Goal: Task Accomplishment & Management: Use online tool/utility

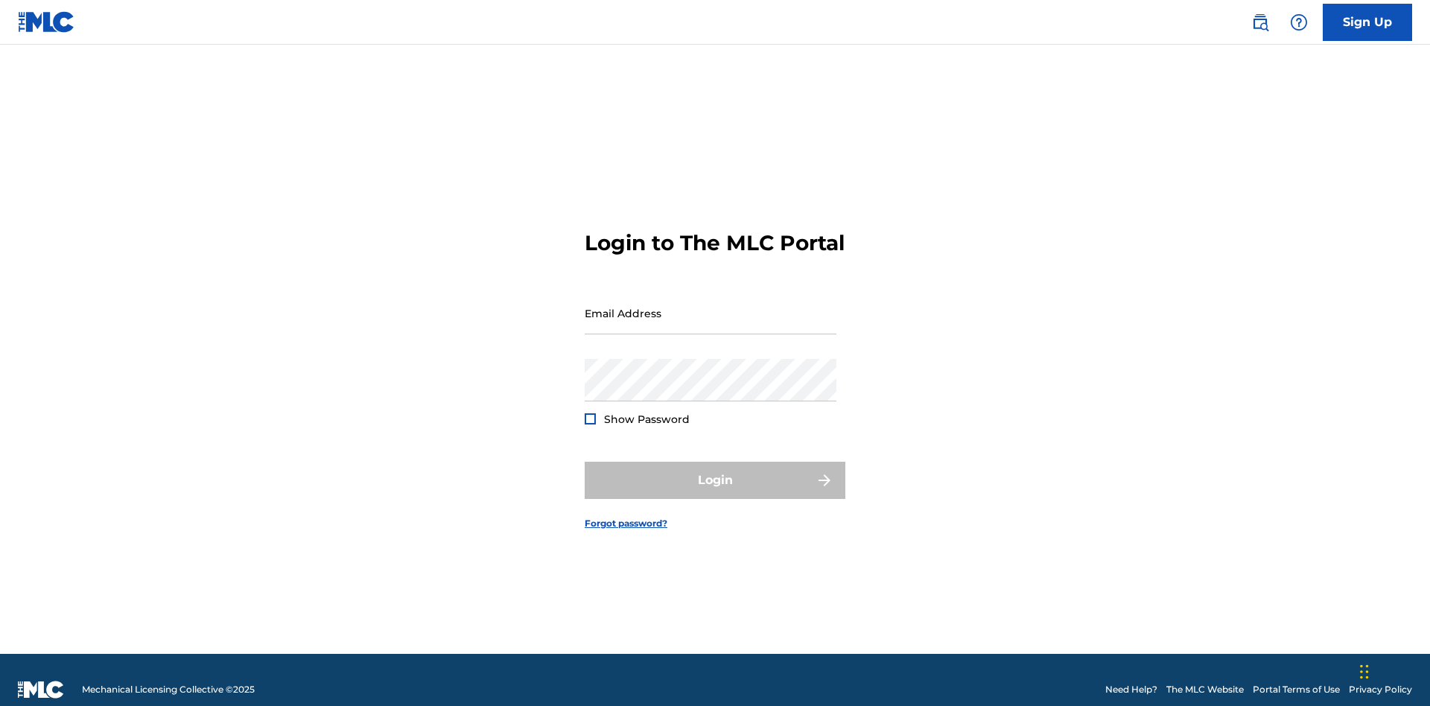
scroll to position [19, 0]
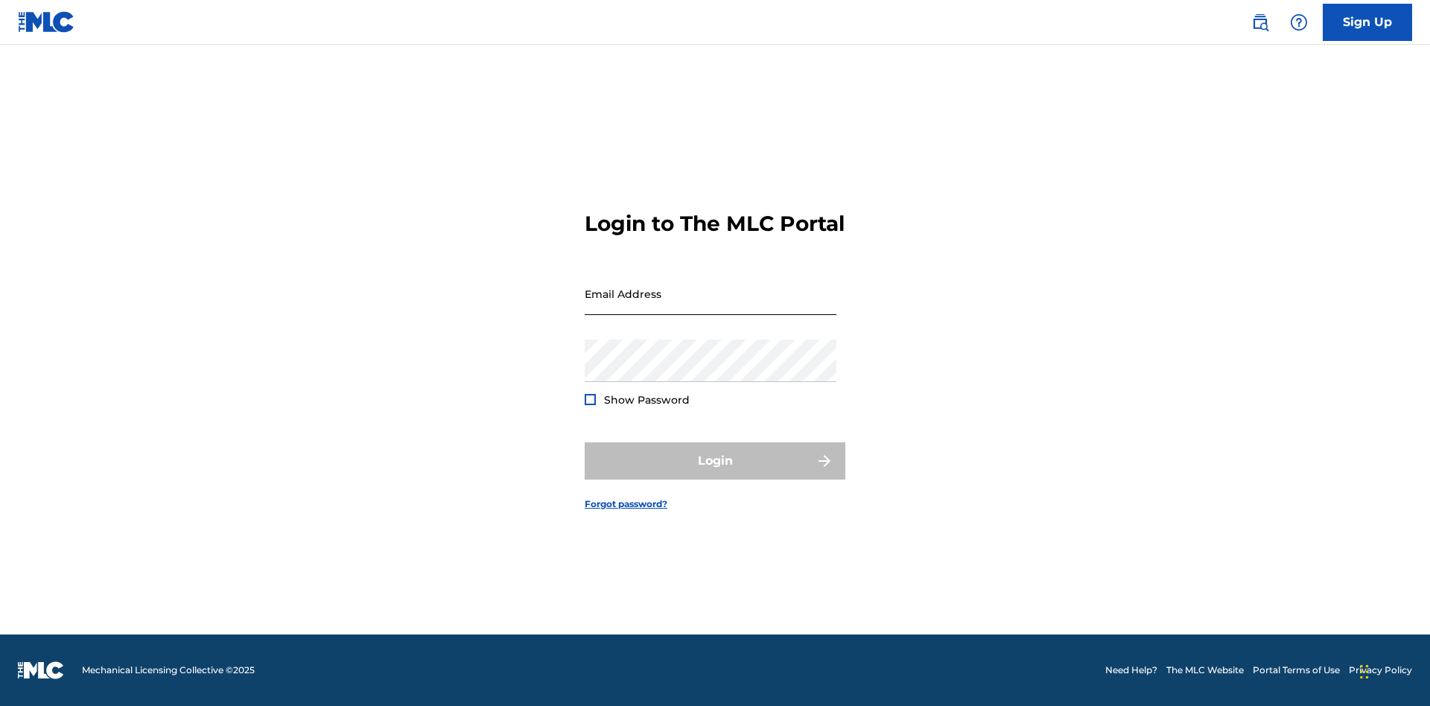
click at [711, 306] on input "Email Address" at bounding box center [711, 294] width 252 height 42
type input "[PERSON_NAME][EMAIL_ADDRESS][PERSON_NAME][DOMAIN_NAME]"
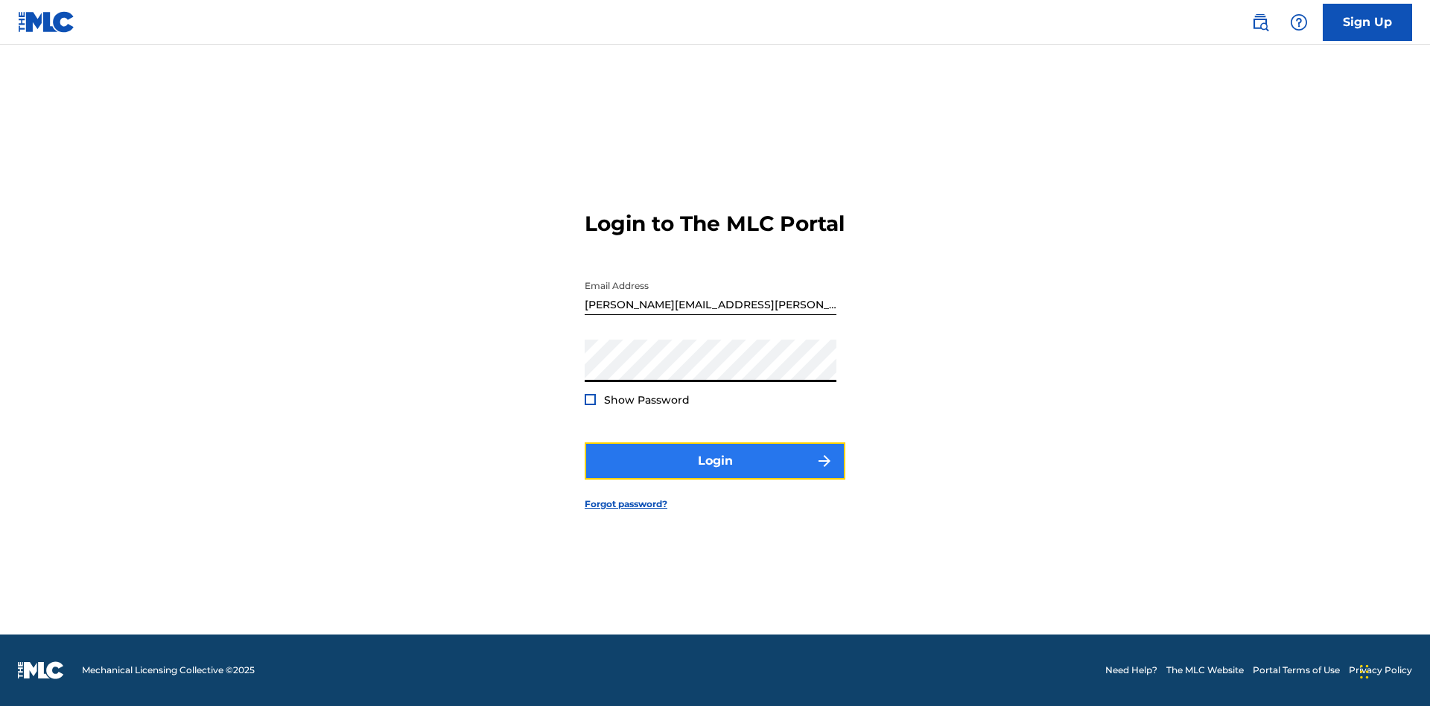
click at [715, 474] on button "Login" at bounding box center [715, 460] width 261 height 37
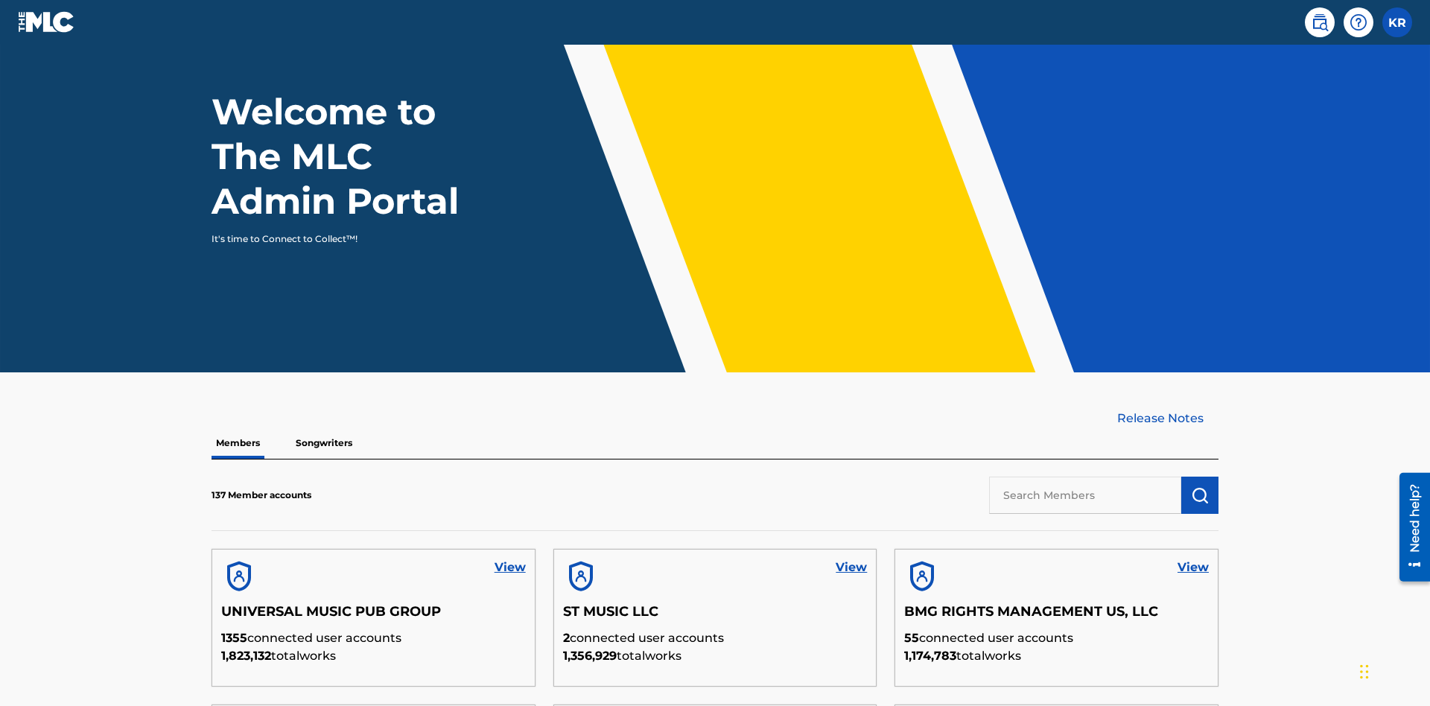
scroll to position [451, 0]
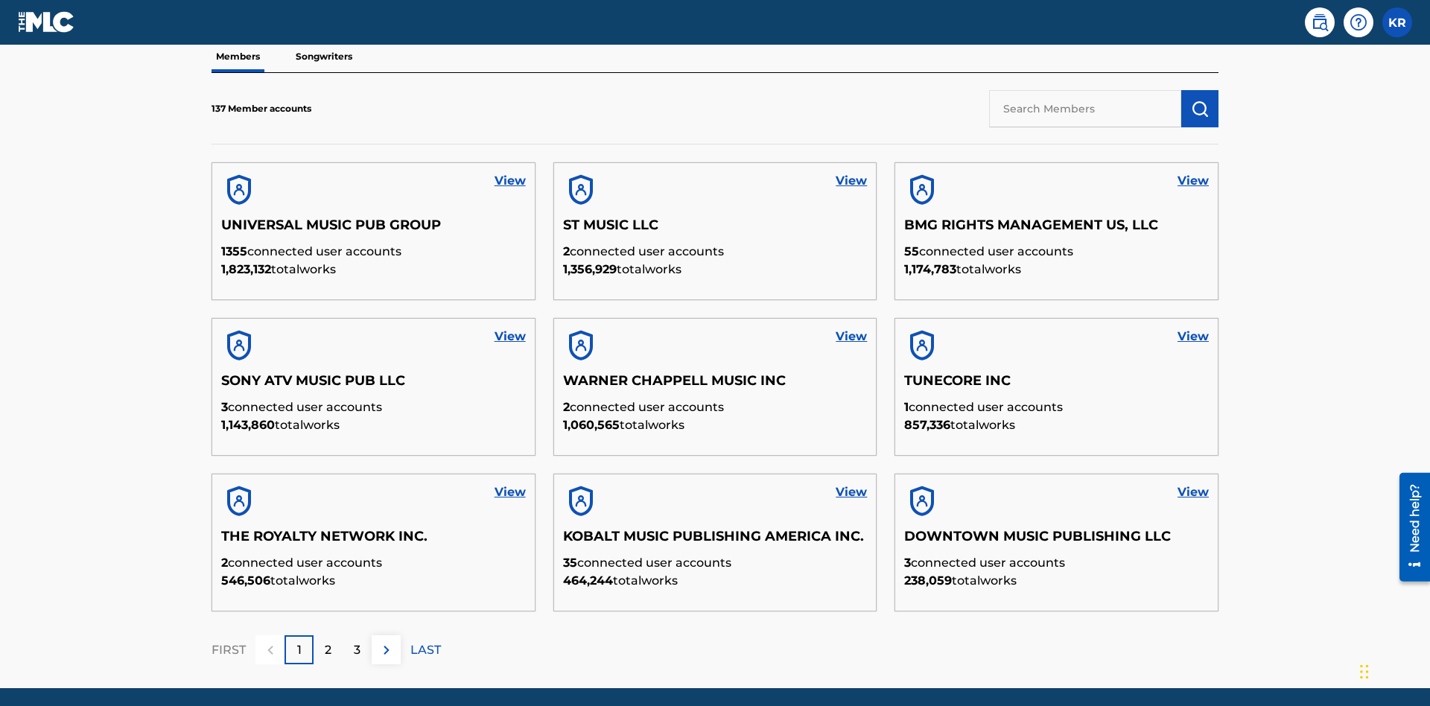
click at [1085, 108] on input "text" at bounding box center [1085, 108] width 192 height 37
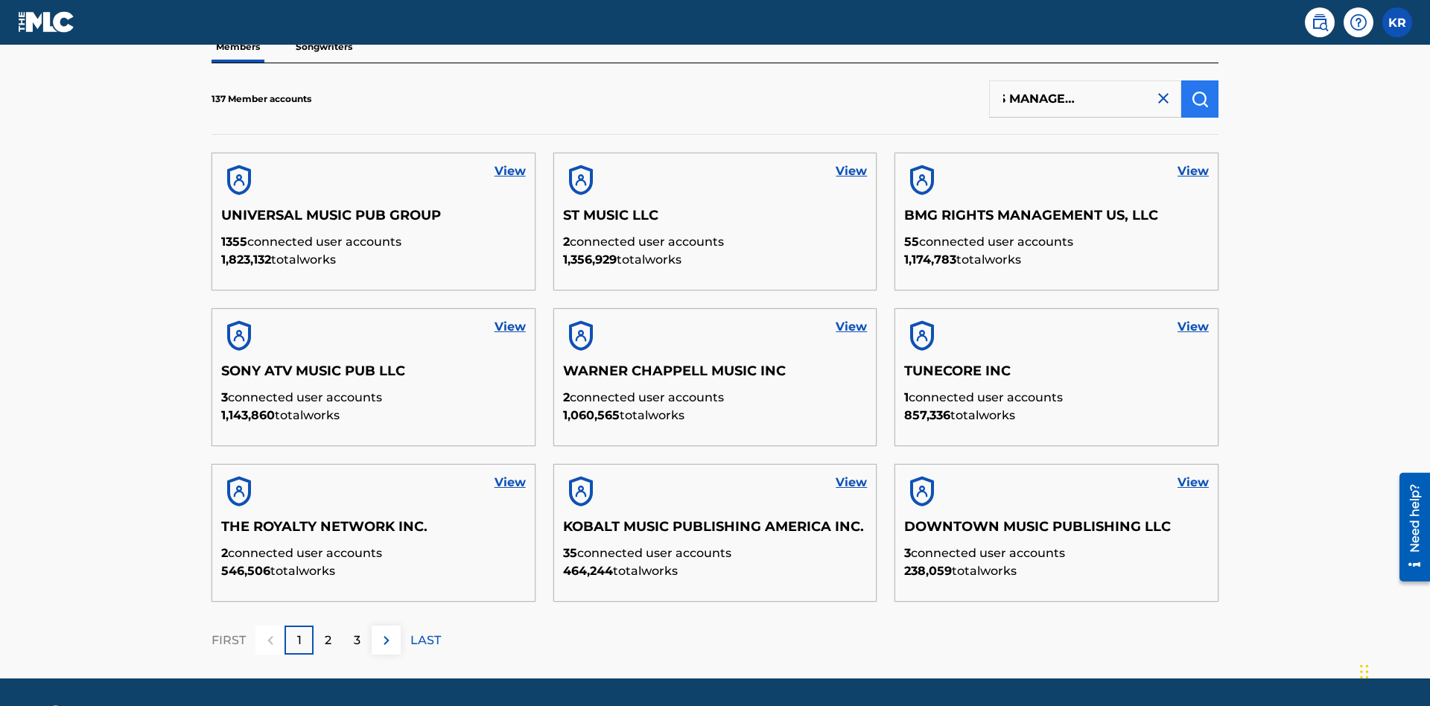
type input "BMG RIGHTS MANAGEMENT US, LLC"
click at [1200, 98] on img "submit" at bounding box center [1200, 99] width 18 height 18
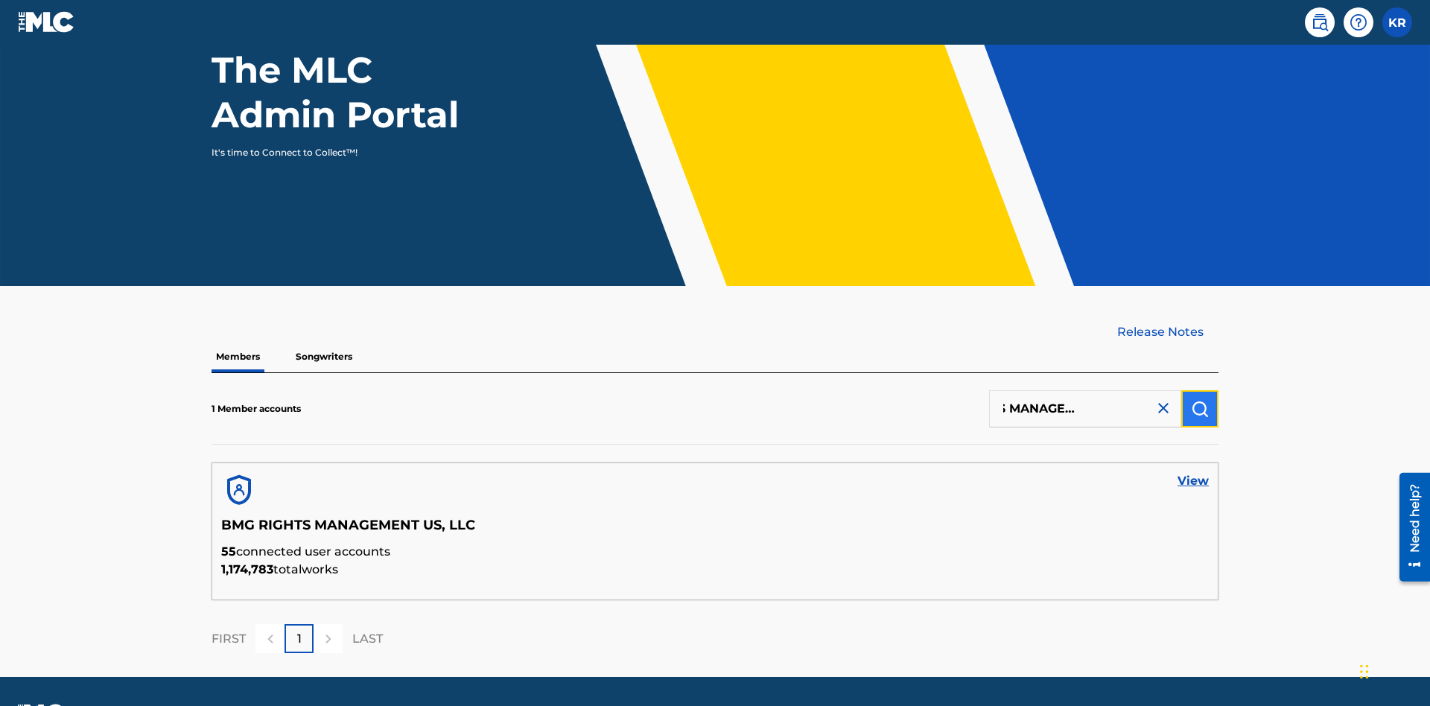
scroll to position [193, 0]
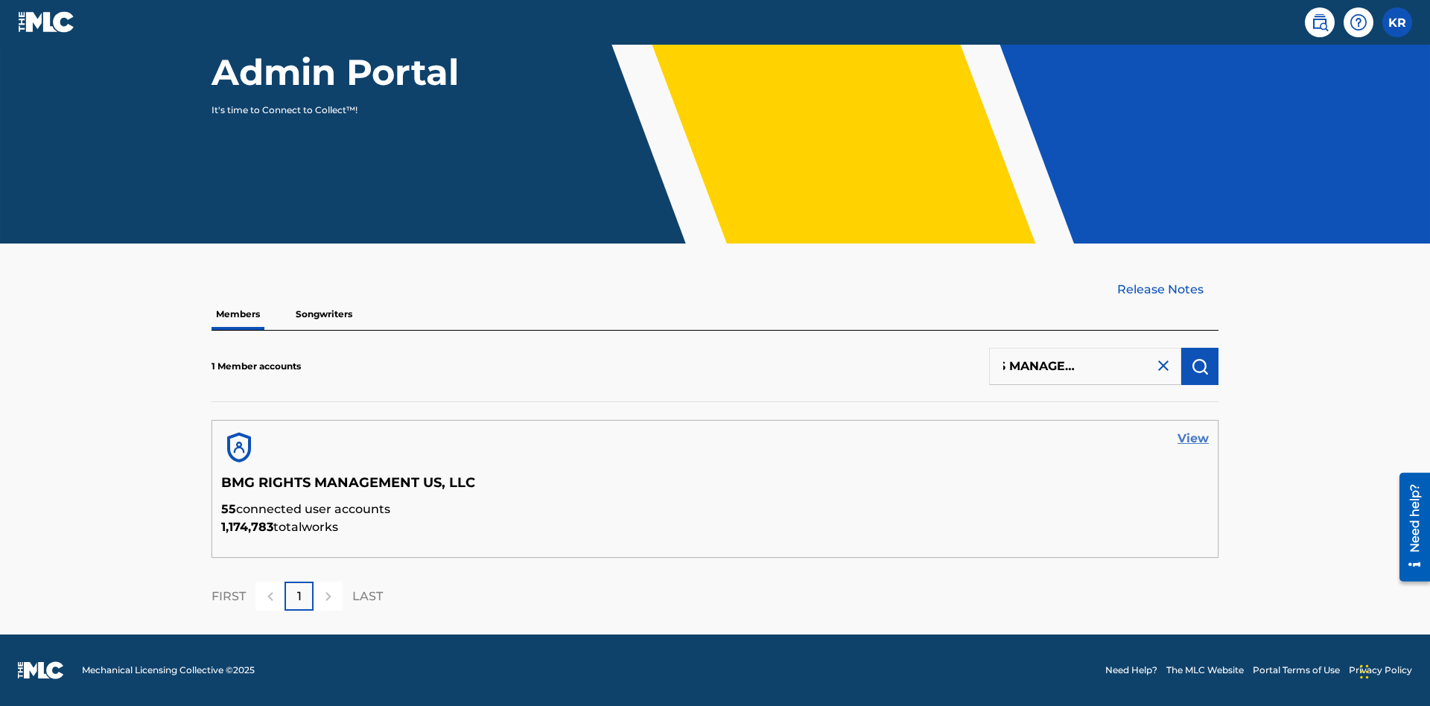
click at [1193, 439] on link "View" at bounding box center [1193, 439] width 31 height 18
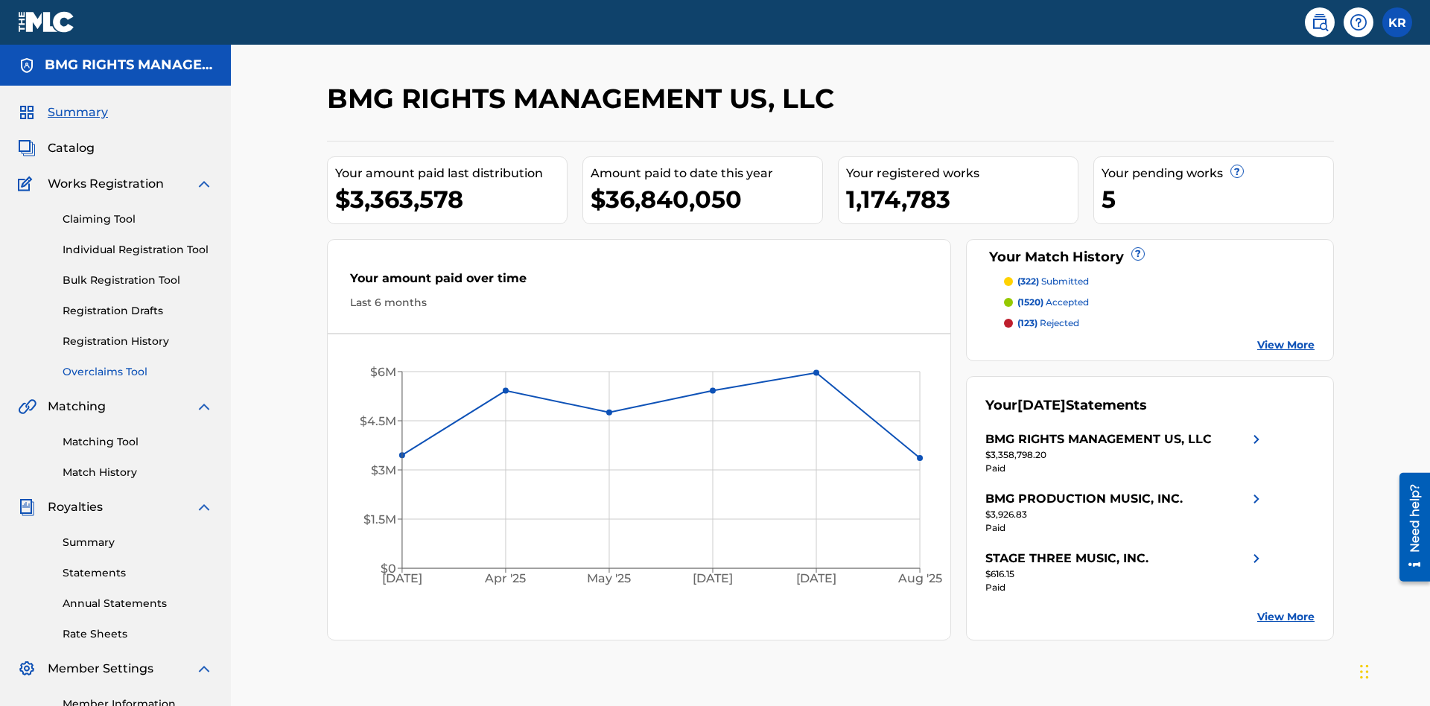
click at [138, 364] on link "Overclaims Tool" at bounding box center [138, 372] width 150 height 16
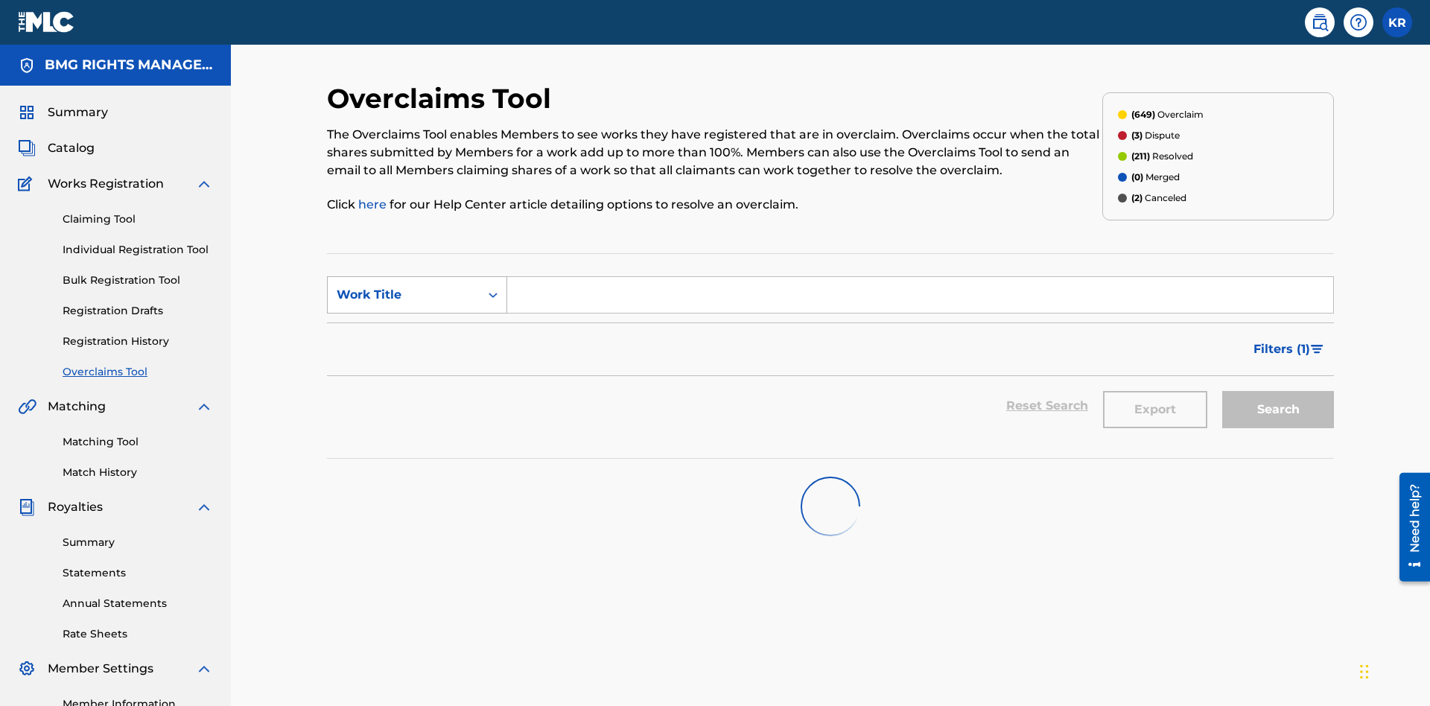
click at [404, 286] on div "Work Title" at bounding box center [404, 295] width 134 height 18
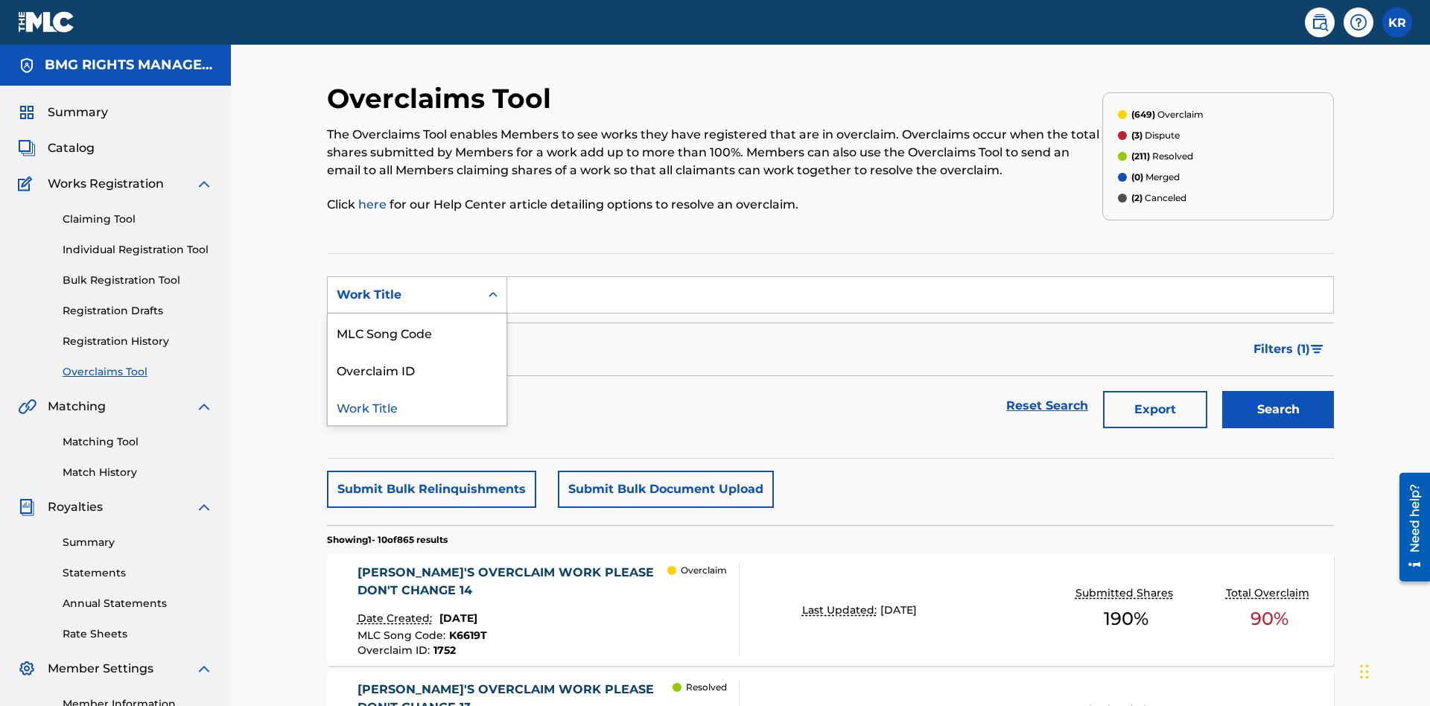
click at [417, 314] on div "MLC Song Code" at bounding box center [417, 332] width 179 height 37
click at [1278, 391] on button "Search" at bounding box center [1278, 409] width 112 height 37
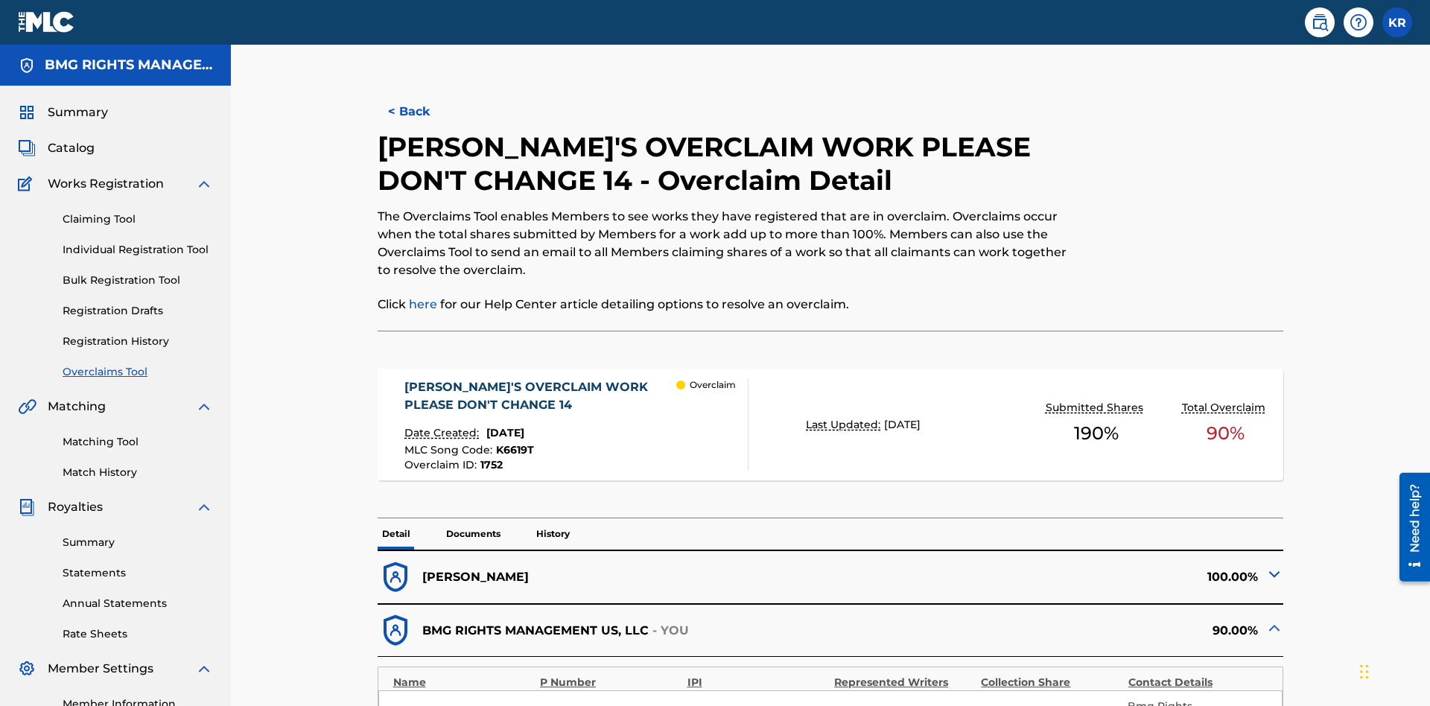
scroll to position [41, 0]
